Goal: Find specific page/section: Find specific page/section

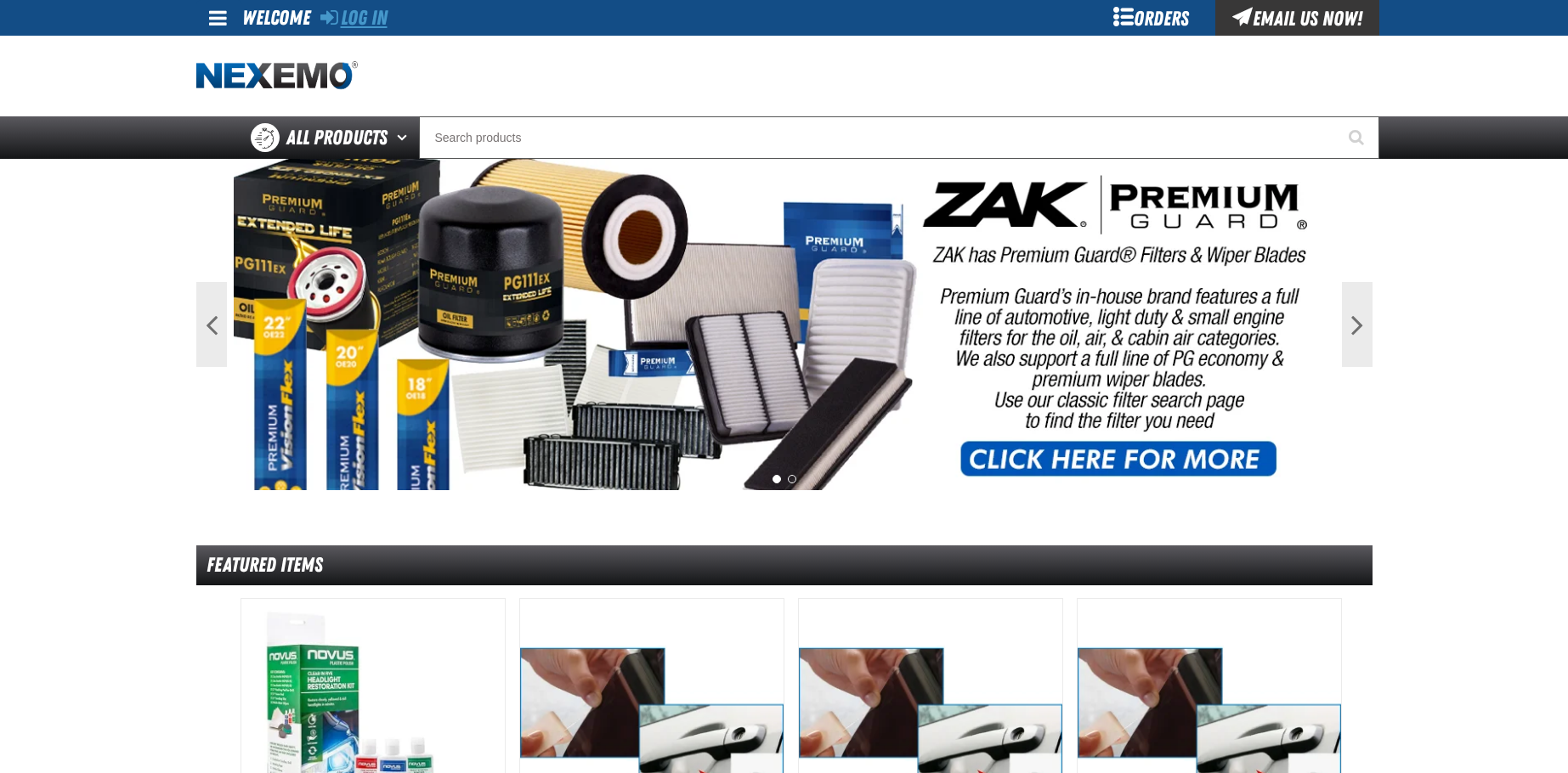
drag, startPoint x: 401, startPoint y: 20, endPoint x: 335, endPoint y: 16, distance: 66.1
click at [388, 20] on div "Log In Log In Welcome Log In Orders Email Us Now!" at bounding box center [784, 18] width 1190 height 36
click at [354, 10] on link "Log In" at bounding box center [354, 18] width 67 height 24
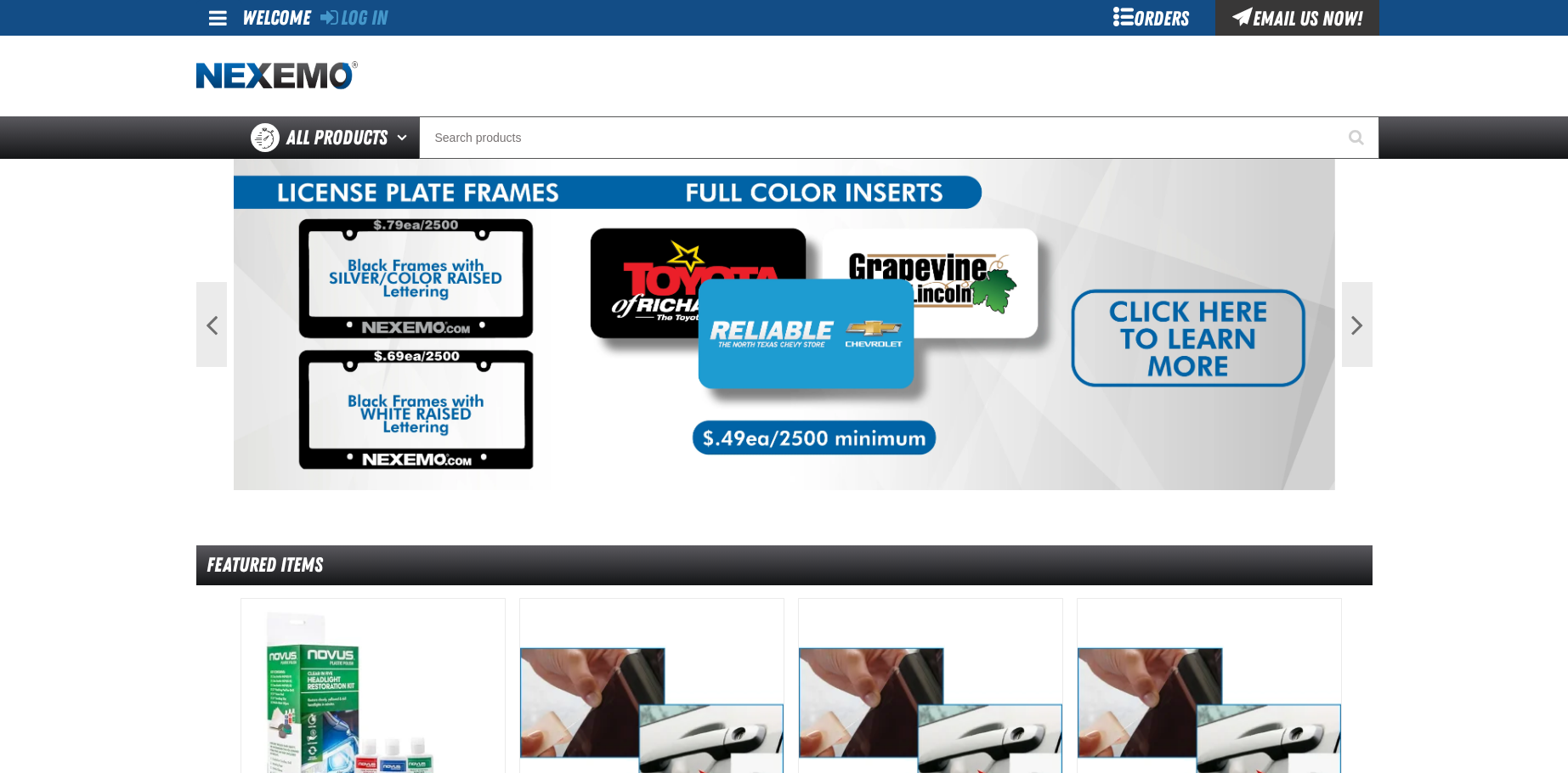
click at [642, 320] on img at bounding box center [784, 324] width 1102 height 332
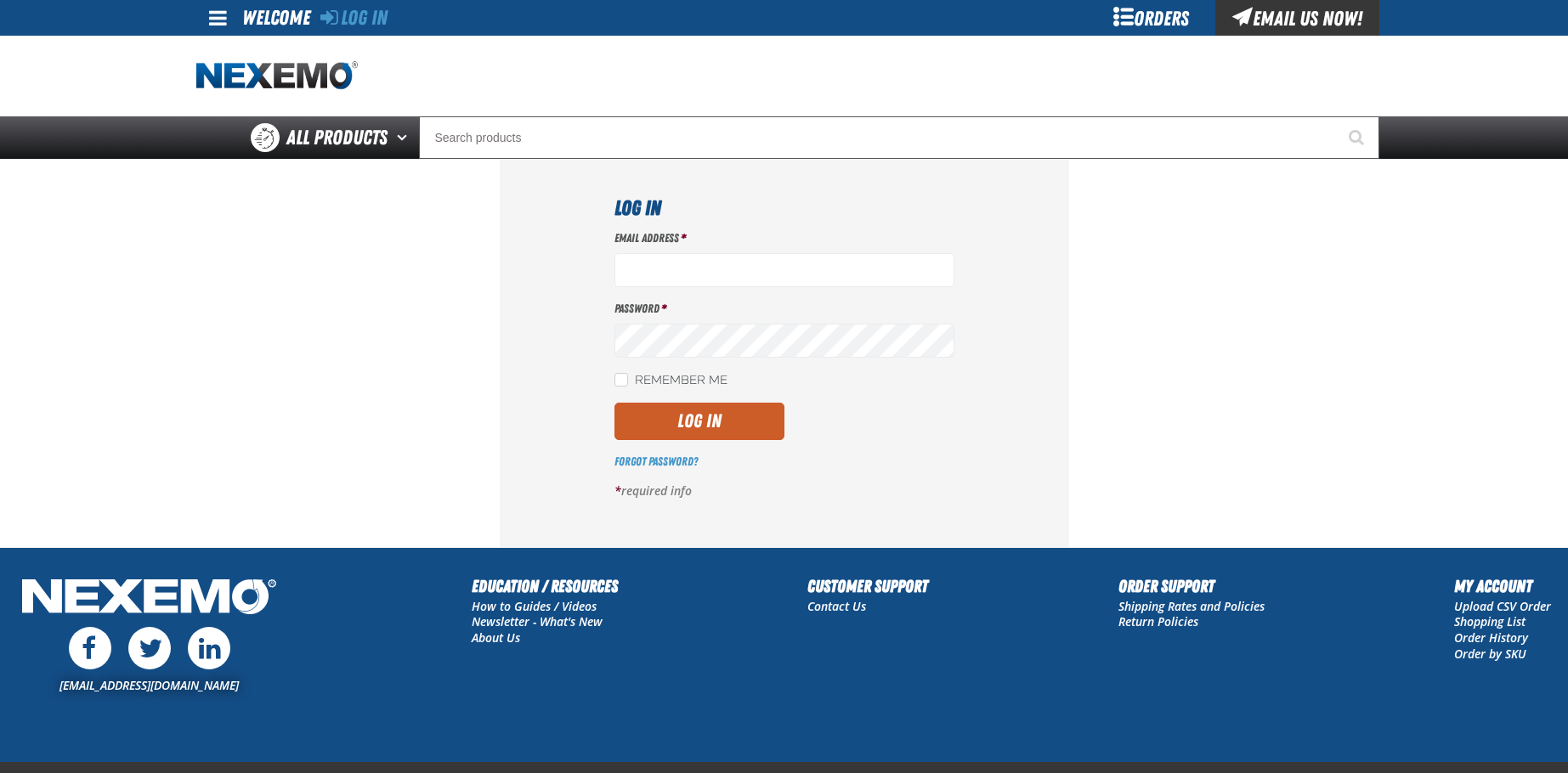
type input "jgoulette@vtaig.com"
click at [966, 347] on div "Log In Email Address * jgoulette@vtaig.com Password * Remember Me Log In" at bounding box center [784, 352] width 570 height 388
click at [716, 414] on button "Log In" at bounding box center [699, 422] width 170 height 37
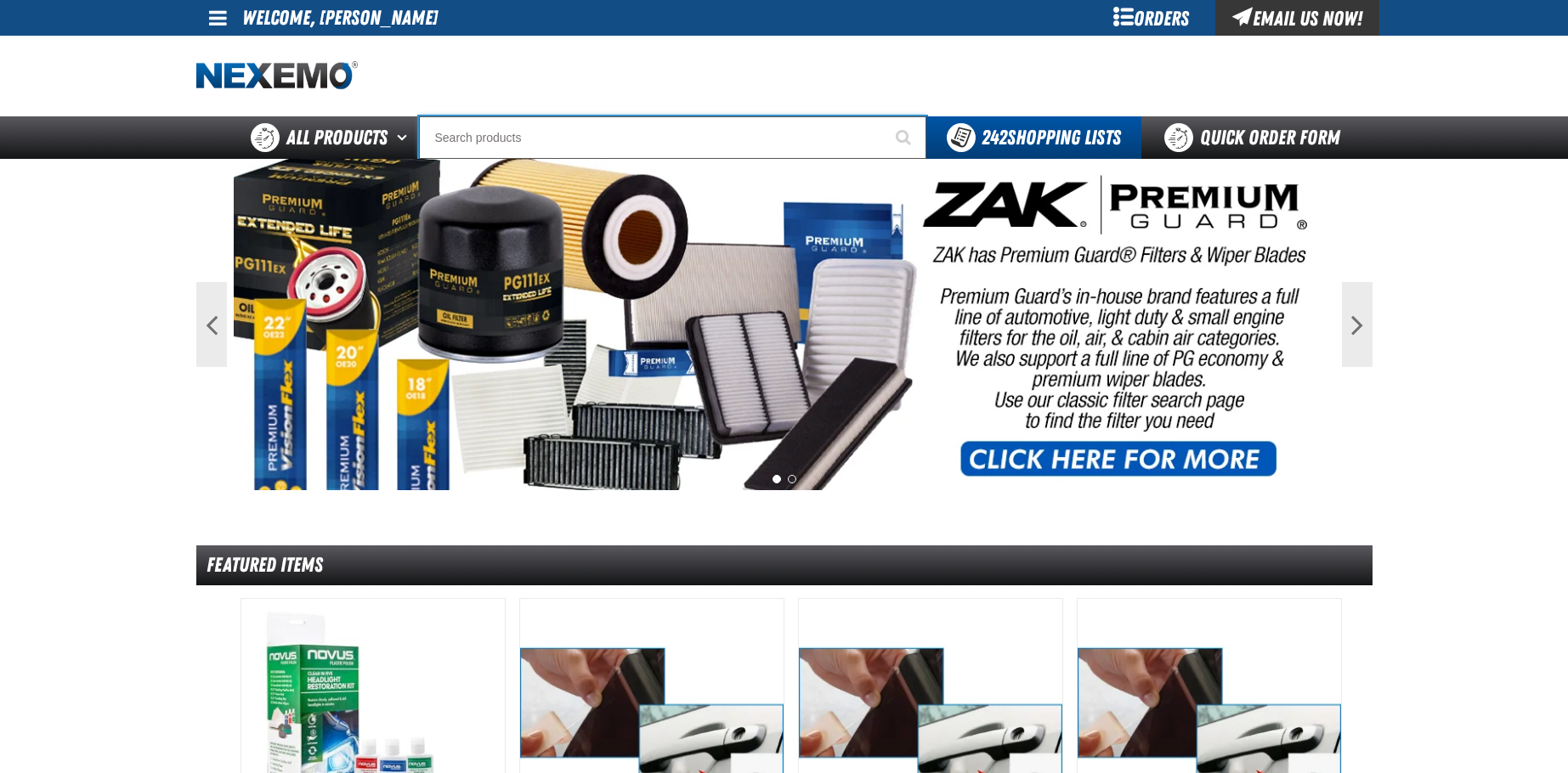
click at [555, 136] on input "Search" at bounding box center [673, 138] width 507 height 43
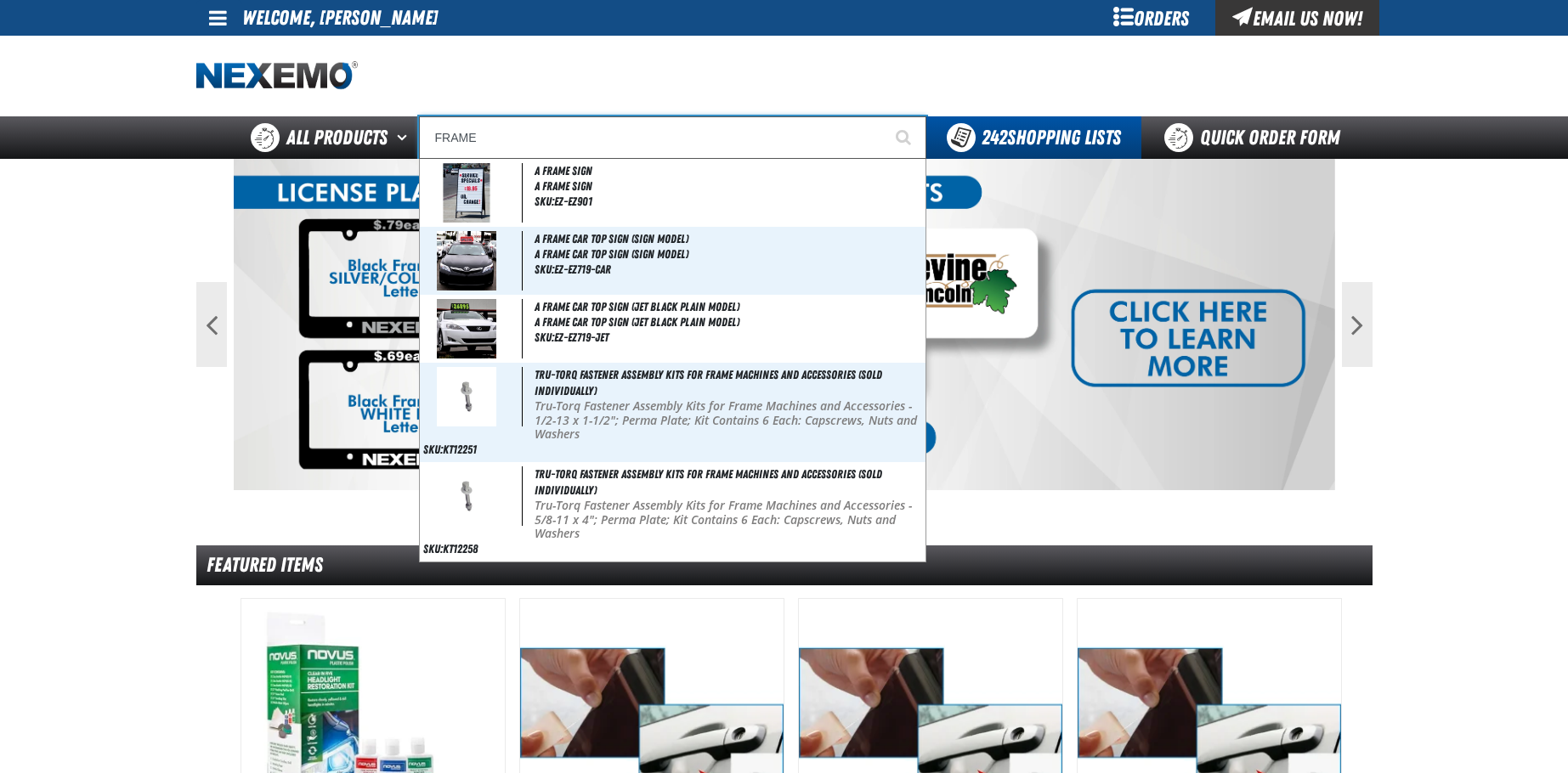
type input "FRAME"
click at [884, 117] on button "Start Searching" at bounding box center [906, 138] width 43 height 43
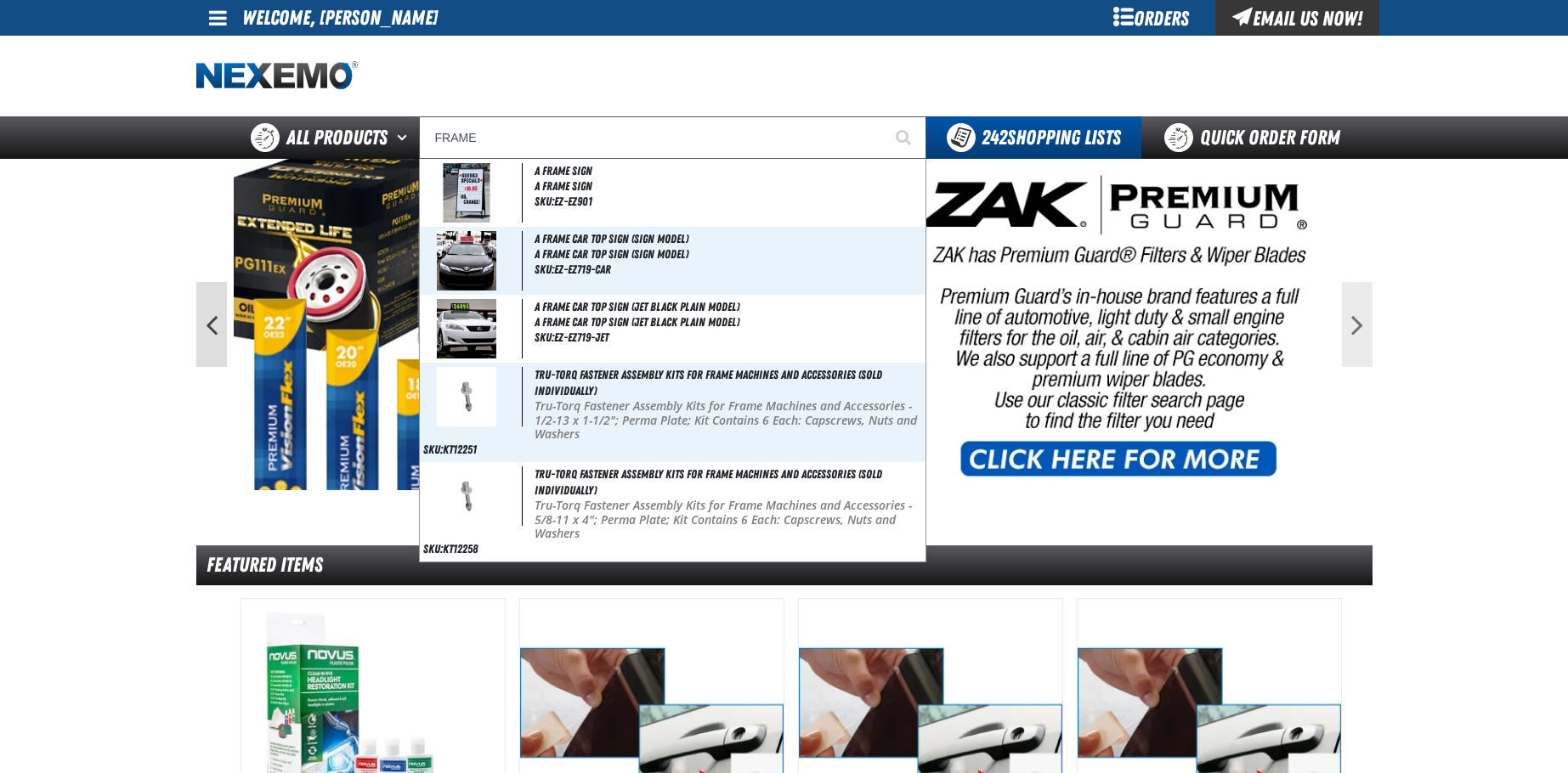
click at [211, 327] on button "Previous" at bounding box center [211, 325] width 31 height 85
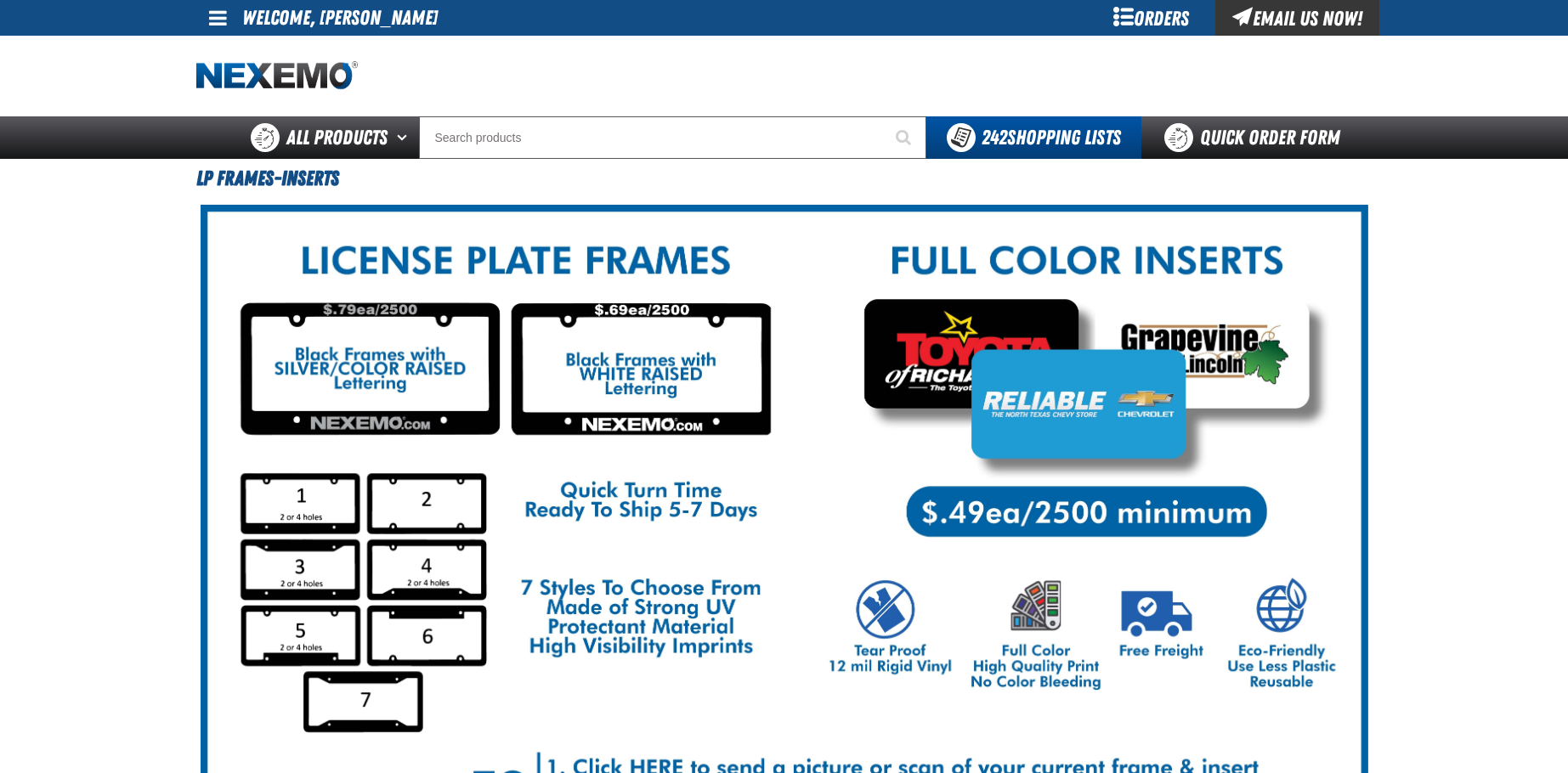
click at [445, 414] on img at bounding box center [784, 552] width 1168 height 695
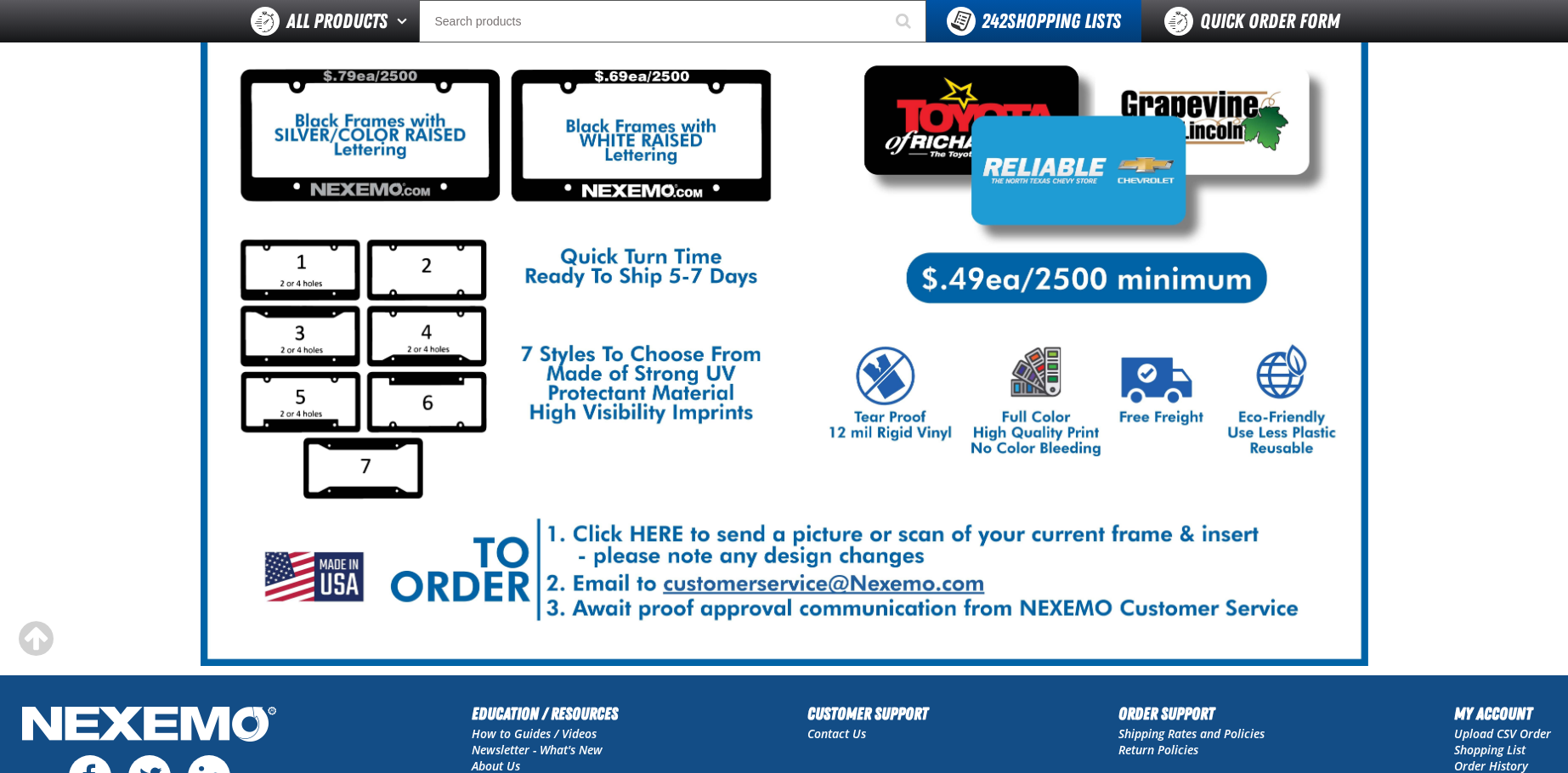
scroll to position [170, 0]
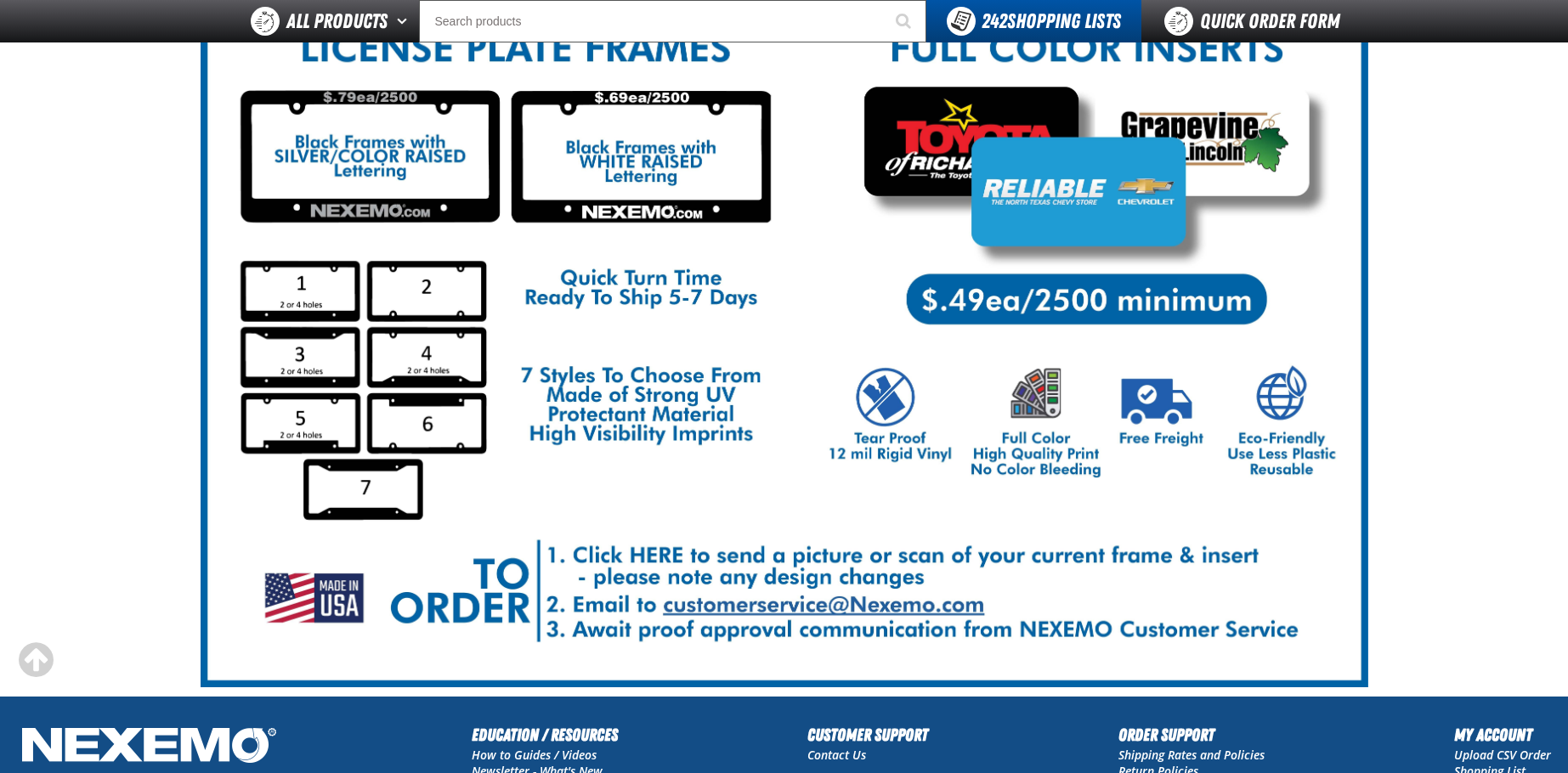
click at [587, 390] on img at bounding box center [784, 340] width 1168 height 695
click at [429, 198] on img at bounding box center [784, 340] width 1168 height 695
click at [1097, 290] on img at bounding box center [784, 340] width 1168 height 695
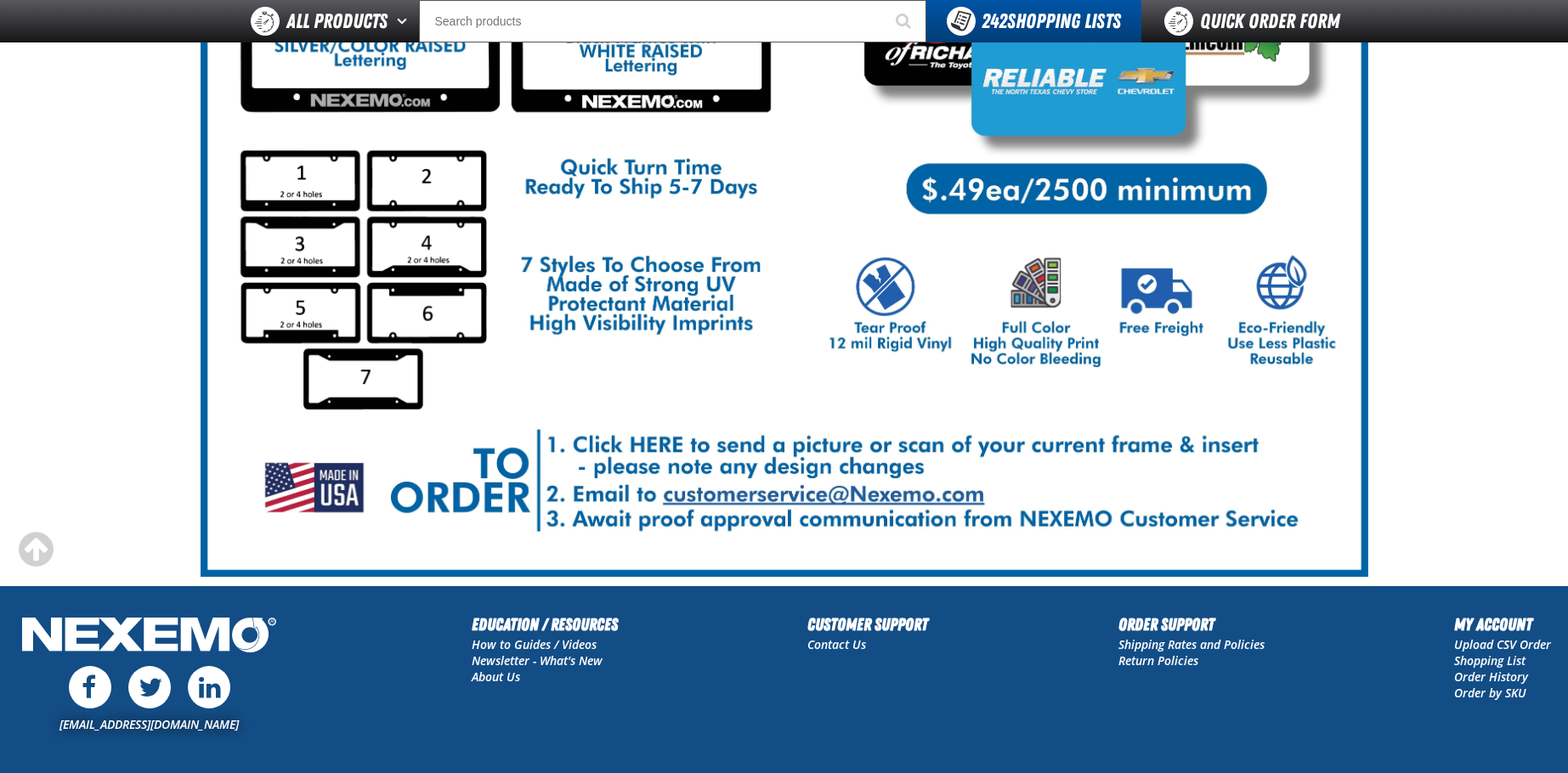
scroll to position [0, 0]
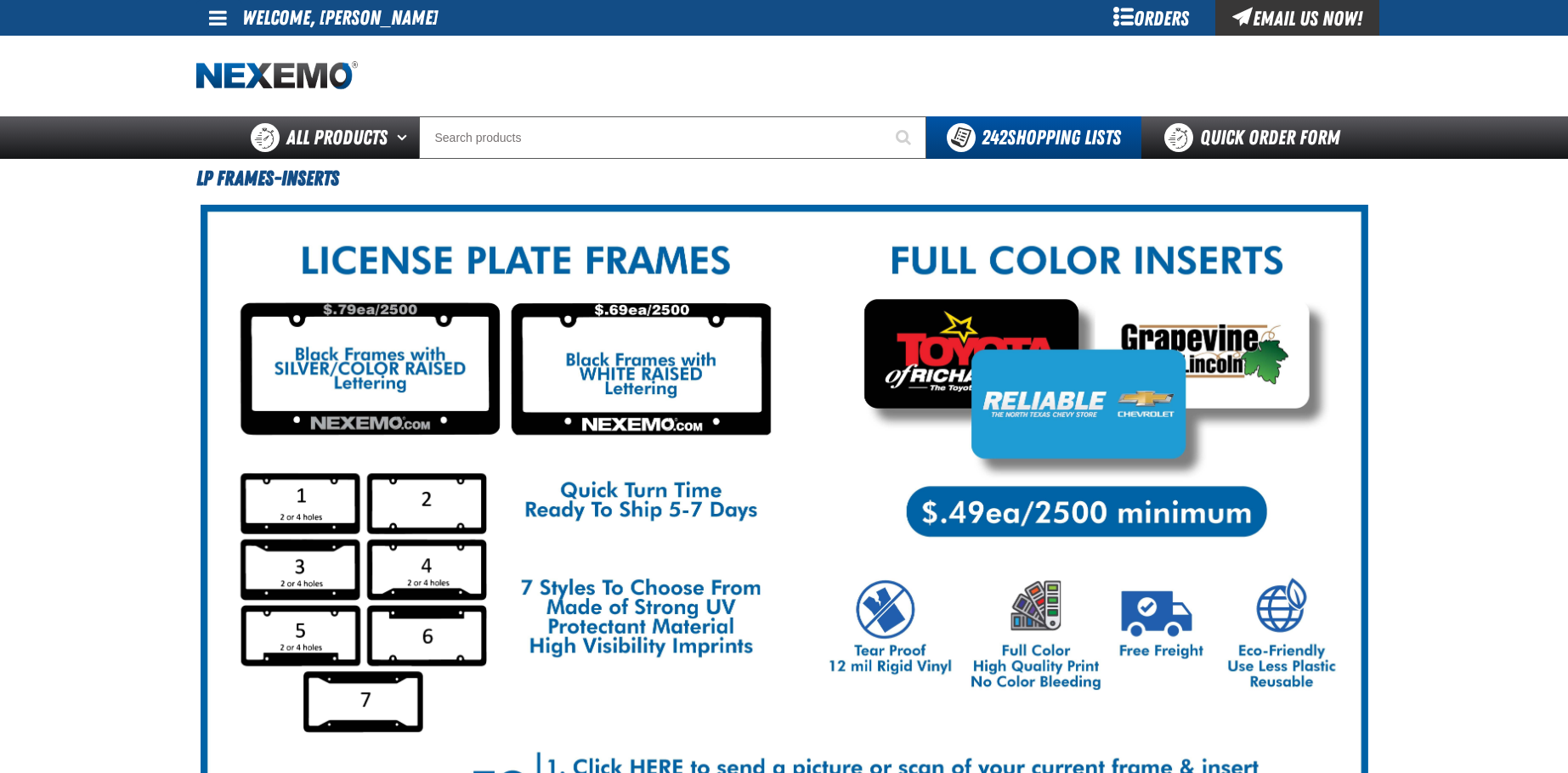
drag, startPoint x: 859, startPoint y: 67, endPoint x: 634, endPoint y: 63, distance: 225.0
click at [833, 68] on div at bounding box center [784, 76] width 1177 height 81
drag, startPoint x: 634, startPoint y: 63, endPoint x: 497, endPoint y: 60, distance: 137.0
click at [620, 63] on div at bounding box center [415, 76] width 438 height 30
drag, startPoint x: 497, startPoint y: 60, endPoint x: 714, endPoint y: 57, distance: 217.0
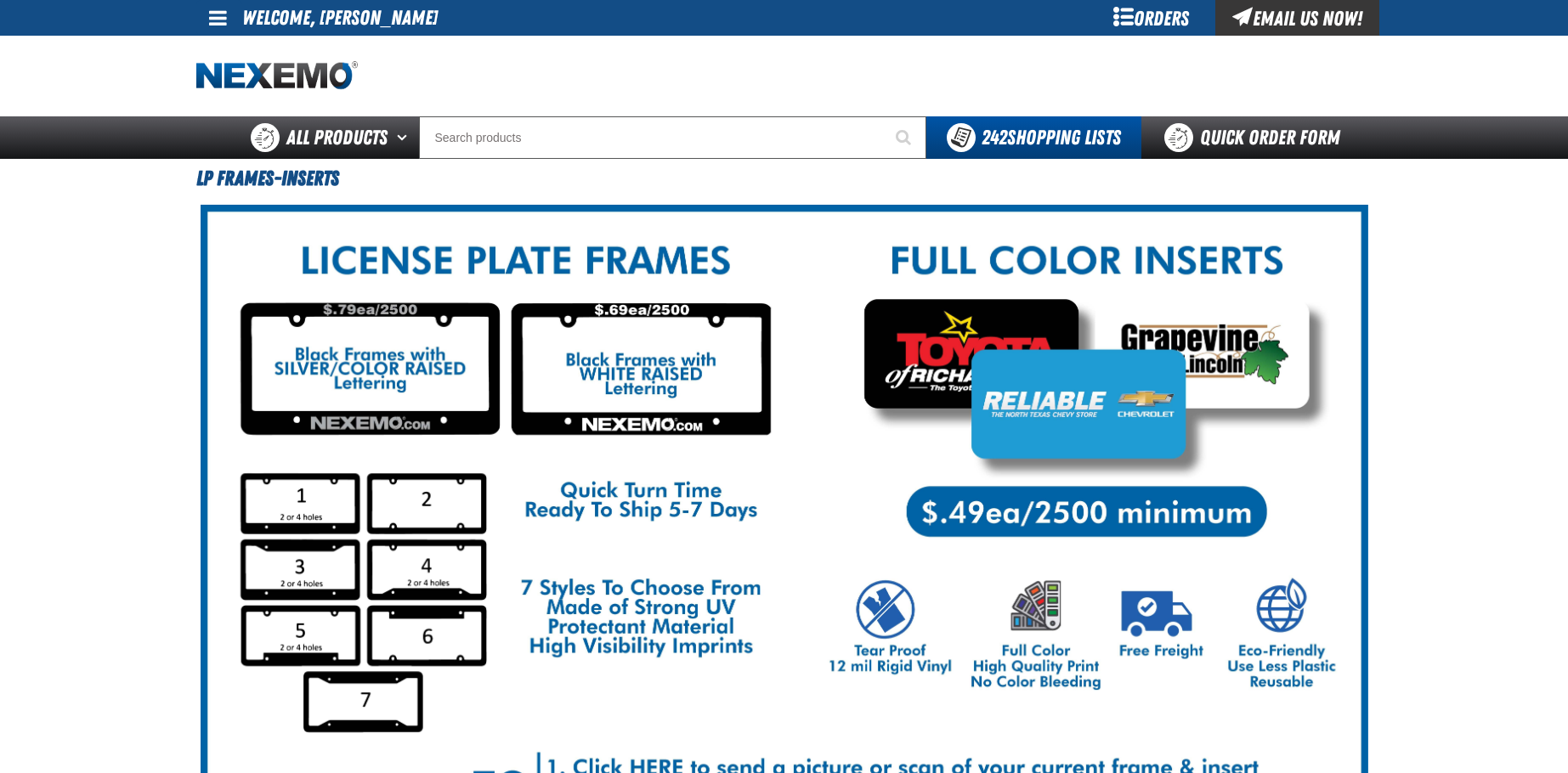
click at [535, 58] on div at bounding box center [784, 76] width 1177 height 81
drag, startPoint x: 714, startPoint y: 57, endPoint x: 906, endPoint y: 57, distance: 192.0
click at [742, 57] on div at bounding box center [784, 76] width 1177 height 81
drag, startPoint x: 906, startPoint y: 57, endPoint x: 666, endPoint y: 55, distance: 240.0
click at [903, 57] on div at bounding box center [784, 76] width 1177 height 81
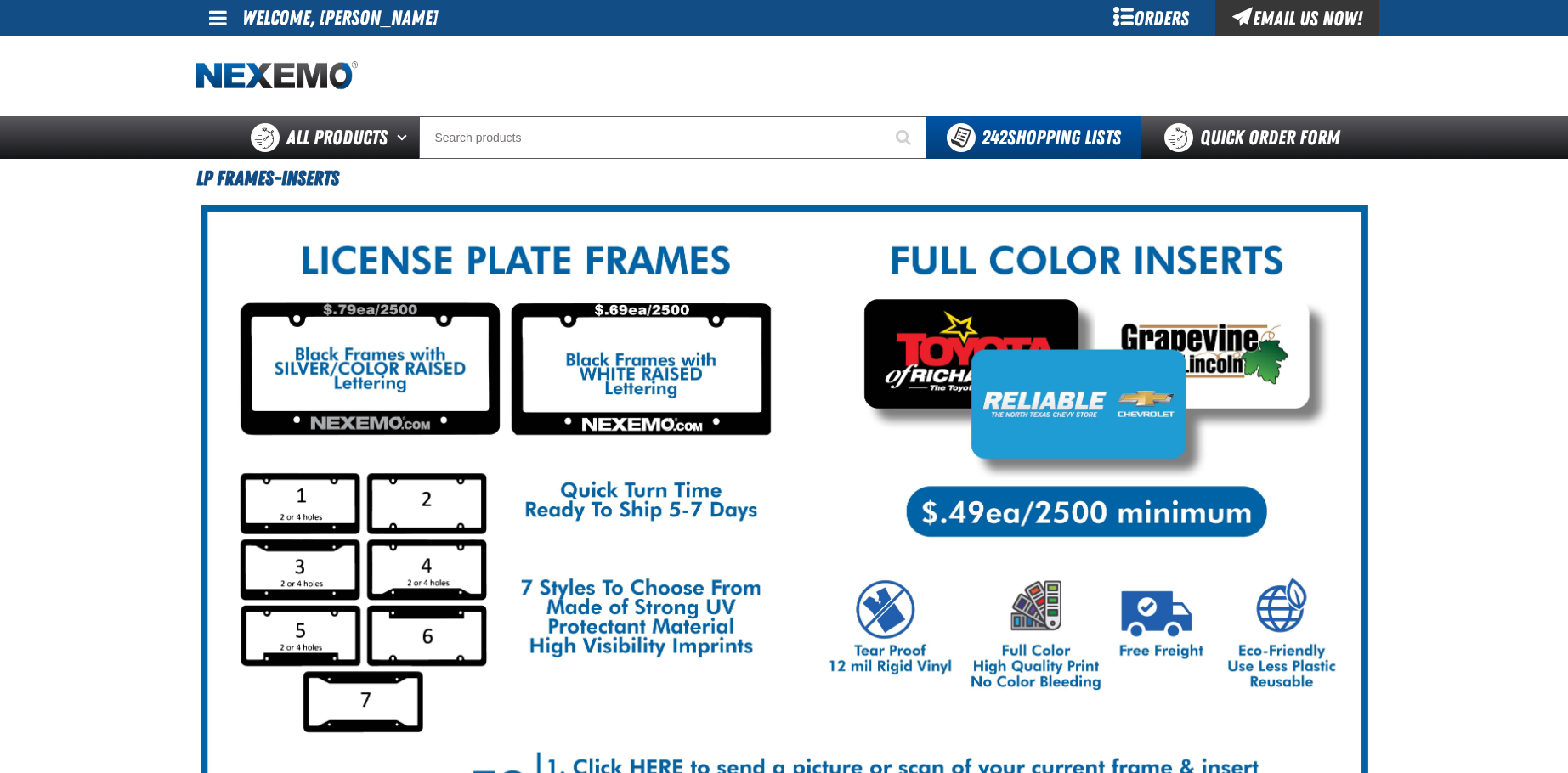
click at [666, 55] on div at bounding box center [784, 76] width 1177 height 81
click at [806, 249] on img at bounding box center [784, 552] width 1168 height 695
drag, startPoint x: 630, startPoint y: 73, endPoint x: 743, endPoint y: 68, distance: 113.1
click at [634, 74] on div at bounding box center [415, 76] width 438 height 30
click at [743, 68] on div at bounding box center [784, 76] width 1177 height 81
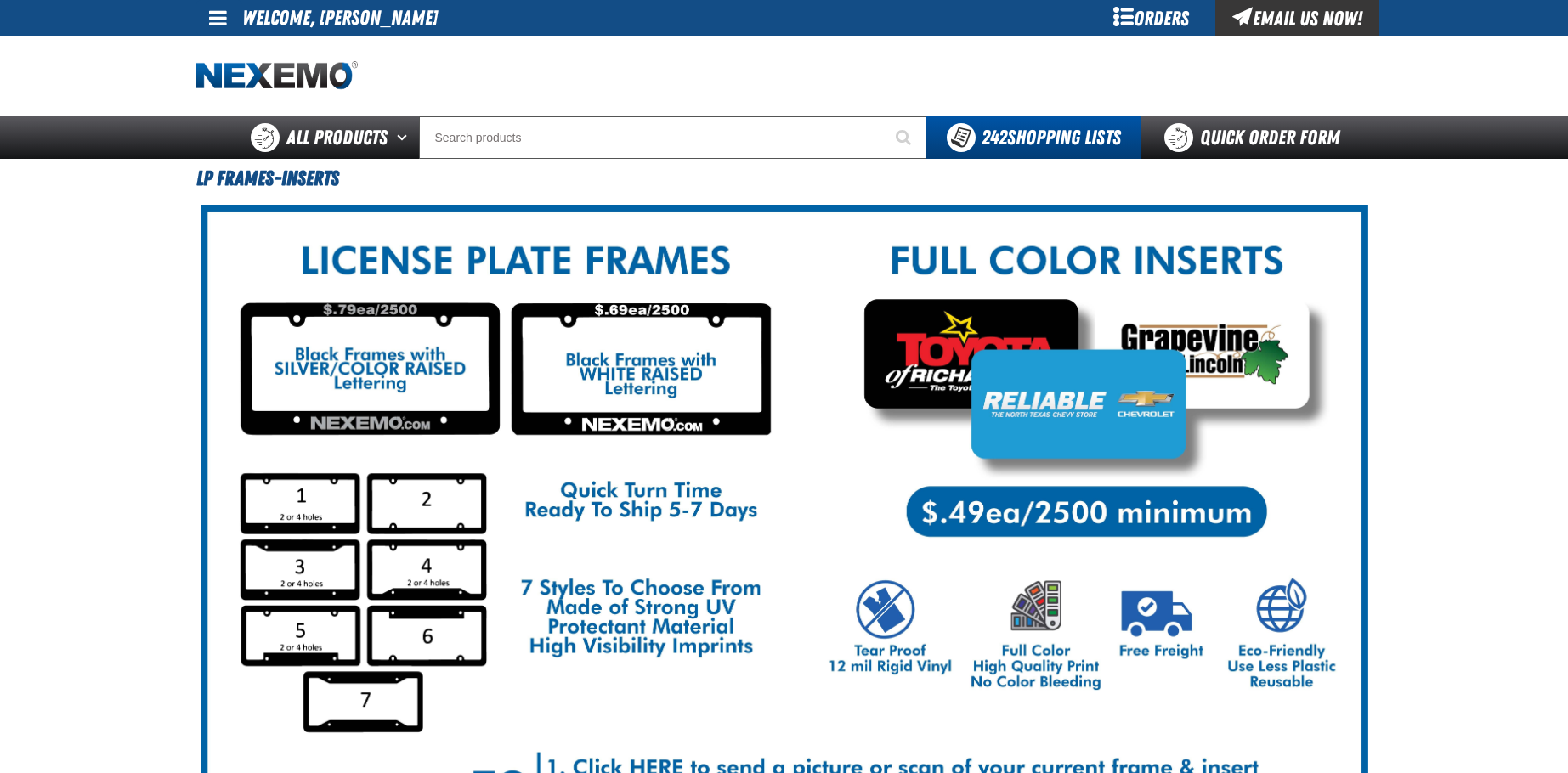
drag, startPoint x: 592, startPoint y: 62, endPoint x: 525, endPoint y: 63, distance: 67.0
click at [590, 62] on div at bounding box center [415, 76] width 438 height 30
click at [525, 63] on div at bounding box center [415, 76] width 438 height 30
drag, startPoint x: 704, startPoint y: 74, endPoint x: 576, endPoint y: 70, distance: 128.1
click at [704, 75] on div at bounding box center [784, 76] width 1177 height 81
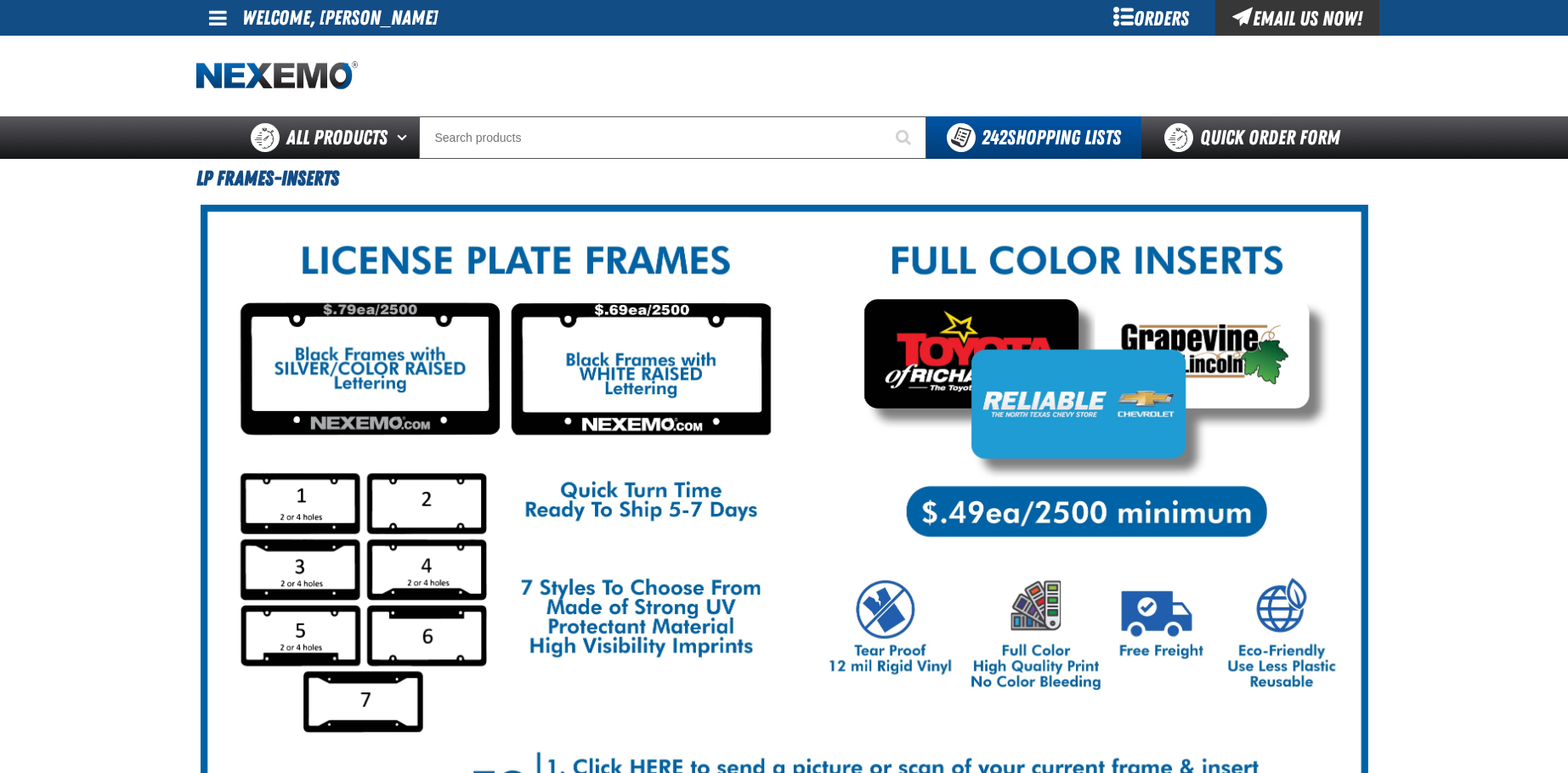
click at [568, 70] on div at bounding box center [415, 76] width 438 height 30
click at [540, 70] on div at bounding box center [415, 76] width 438 height 30
drag, startPoint x: 734, startPoint y: 73, endPoint x: 523, endPoint y: 73, distance: 211.0
click at [735, 73] on div at bounding box center [784, 76] width 1177 height 81
click at [512, 73] on div at bounding box center [415, 76] width 438 height 30
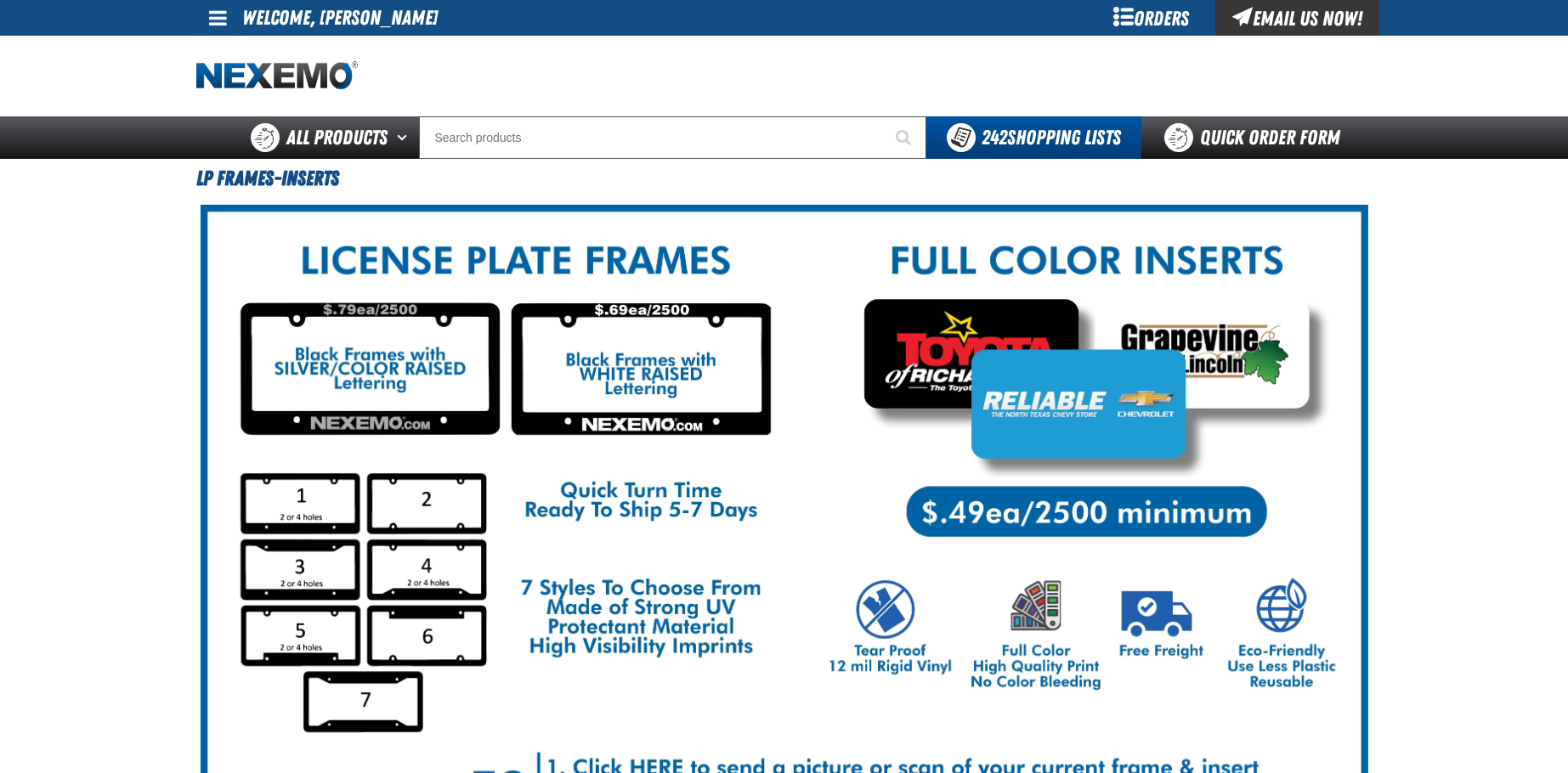
click at [717, 108] on div at bounding box center [784, 76] width 1177 height 81
drag, startPoint x: 667, startPoint y: 54, endPoint x: 557, endPoint y: 37, distance: 111.3
click at [663, 54] on div at bounding box center [784, 76] width 1177 height 81
click at [593, 35] on div "My Account My Account Support Ticket Support Ticket Sign Out Sign Out Welcome, …" at bounding box center [784, 18] width 1190 height 36
